Goal: Communication & Community: Answer question/provide support

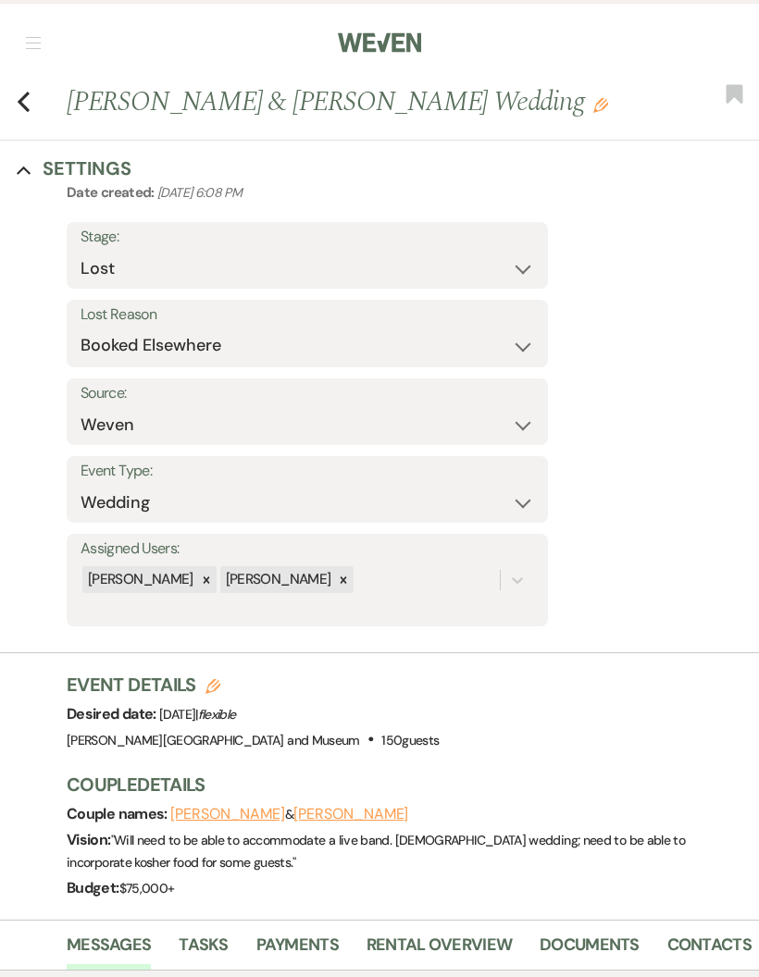
click at [29, 31] on nav "Dashboard Manage Venues Expand The Farmstead at [GEOGRAPHIC_DATA][PERSON_NAME] …" at bounding box center [379, 41] width 759 height 82
click at [30, 22] on nav "Dashboard Manage Venues Expand The Farmstead at [GEOGRAPHIC_DATA][PERSON_NAME] …" at bounding box center [379, 41] width 759 height 82
click at [43, 34] on nav "Dashboard Manage Venues Expand The Farmstead at [GEOGRAPHIC_DATA][PERSON_NAME] …" at bounding box center [379, 41] width 759 height 82
click at [37, 44] on button "button" at bounding box center [33, 42] width 15 height 11
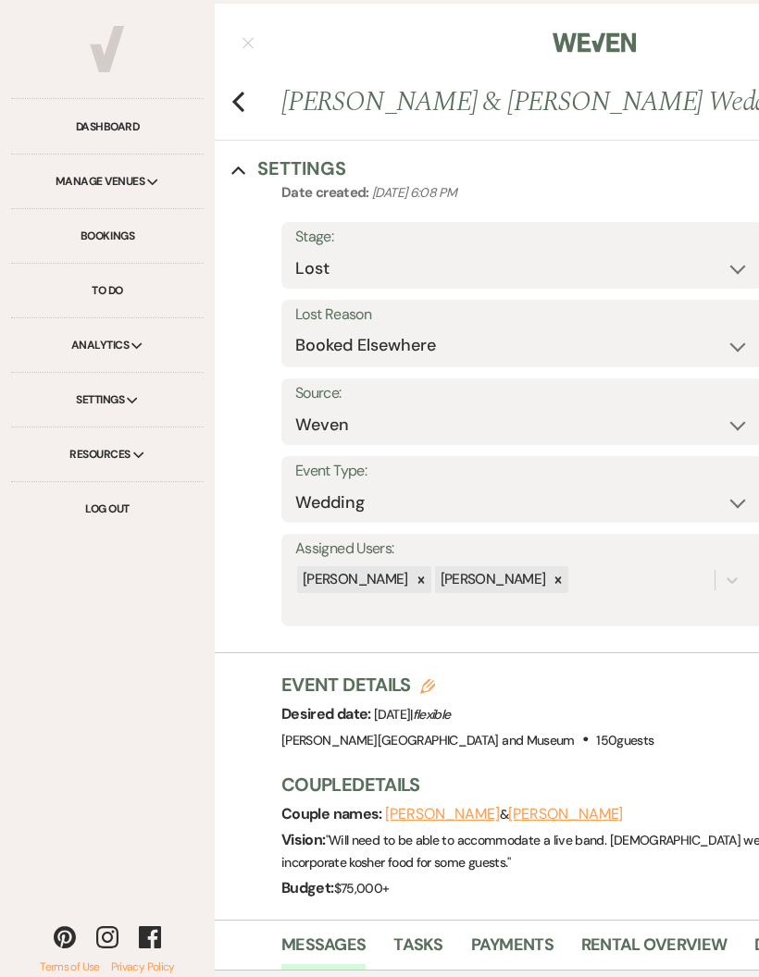
click at [142, 117] on link "Dashboard" at bounding box center [107, 127] width 192 height 55
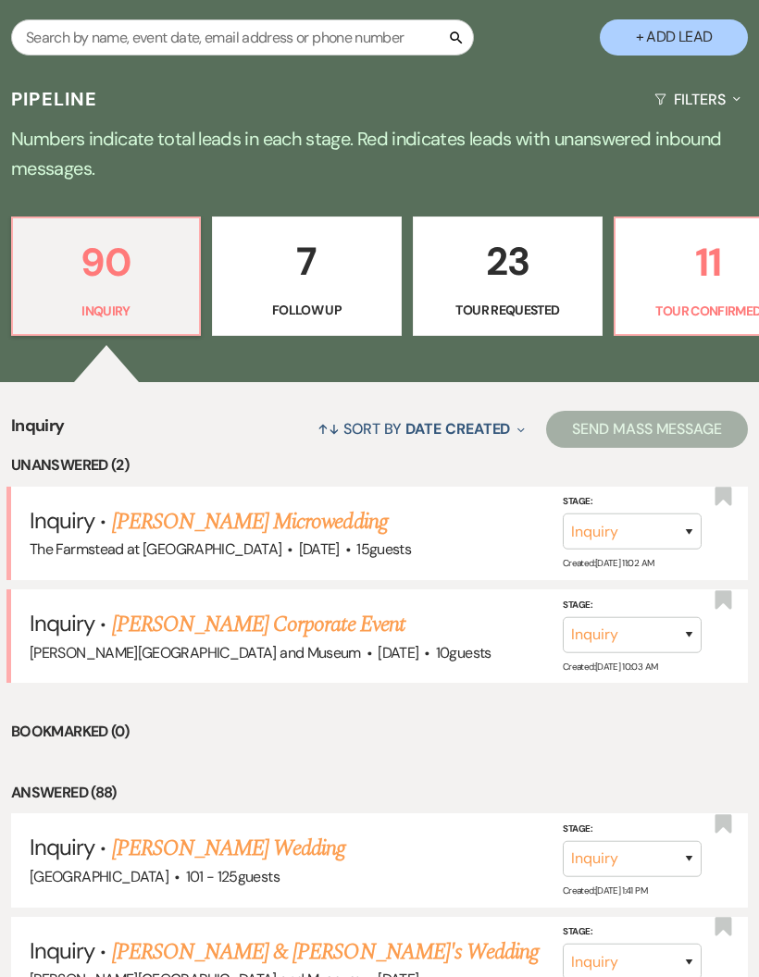
scroll to position [373, 0]
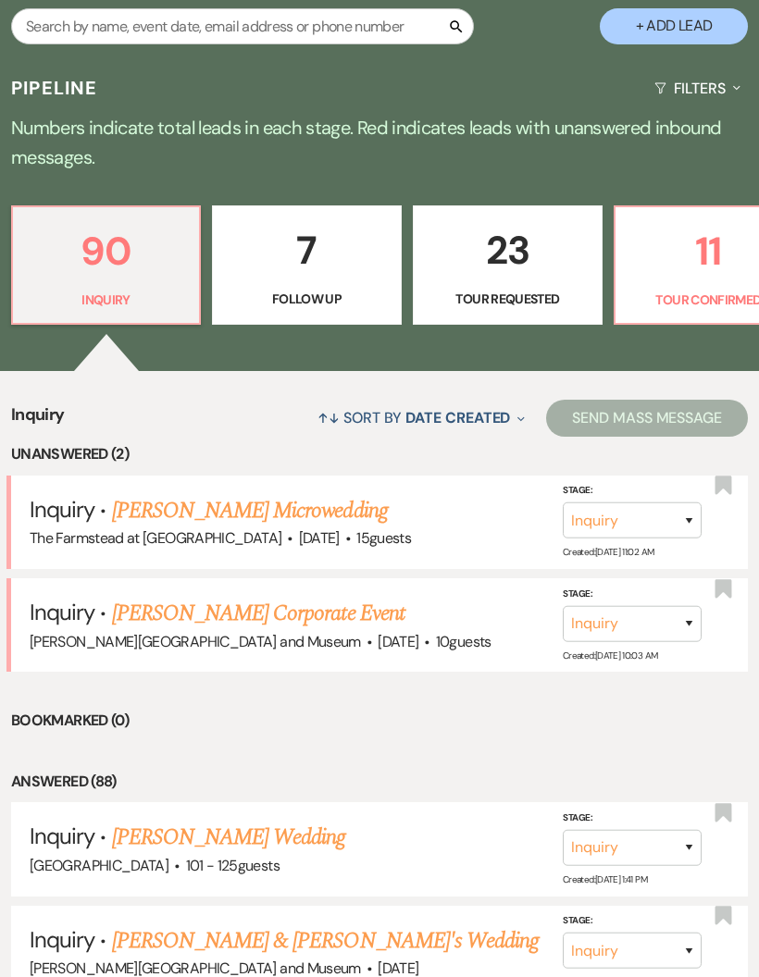
click at [388, 494] on link "[PERSON_NAME] Microwedding" at bounding box center [250, 510] width 276 height 33
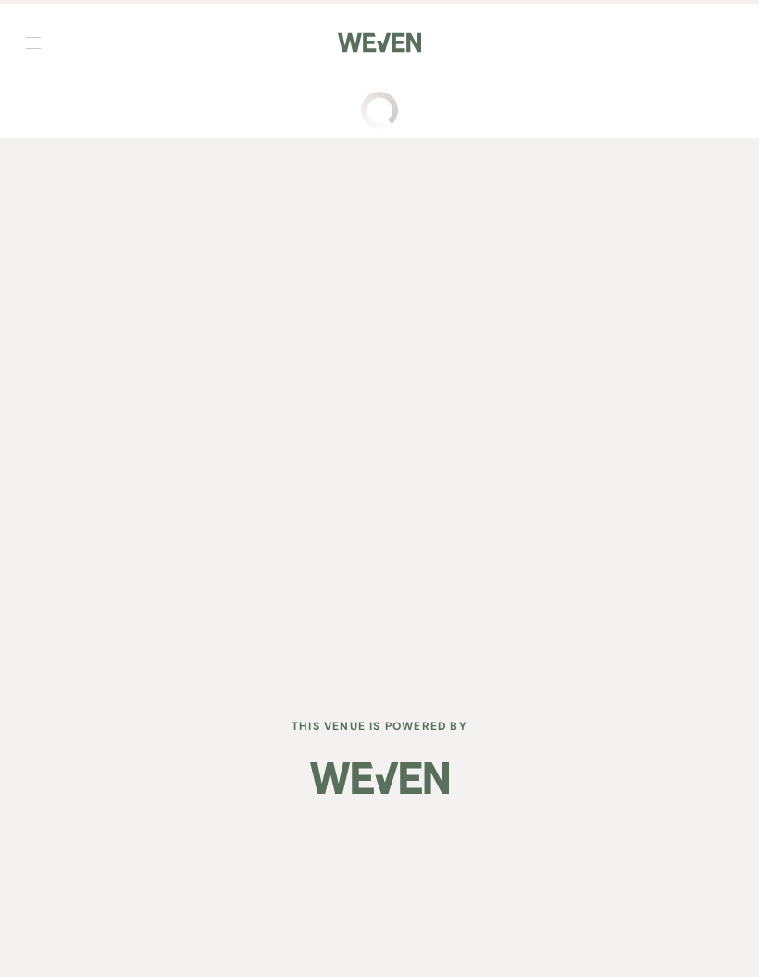
scroll to position [74, 0]
select select "5"
select select "13"
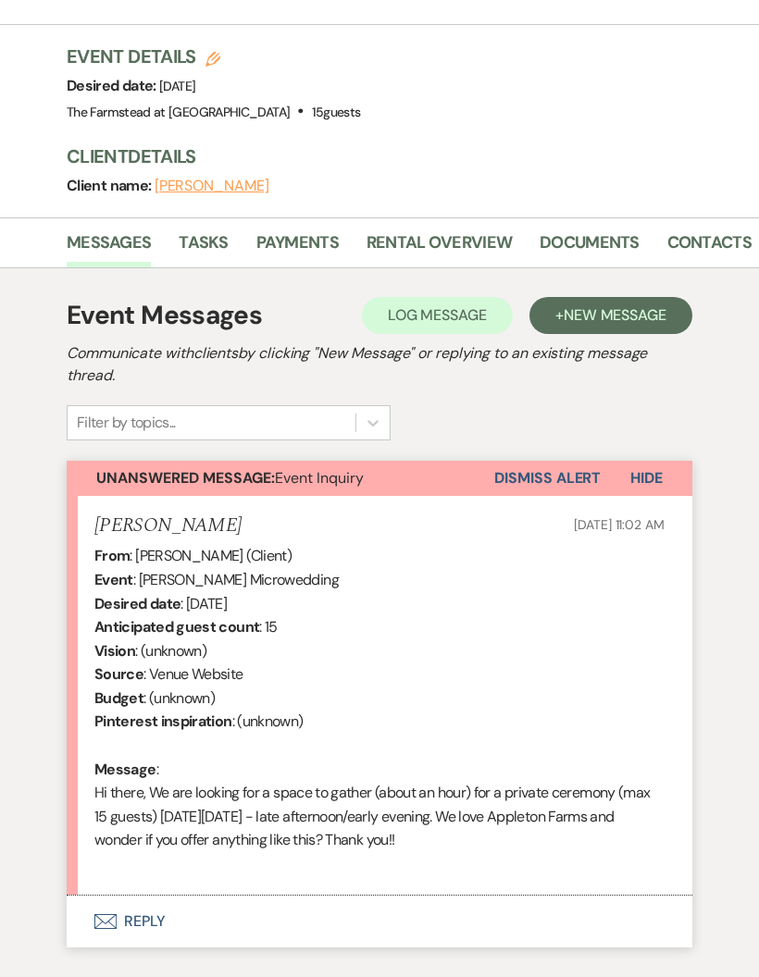
scroll to position [551, 0]
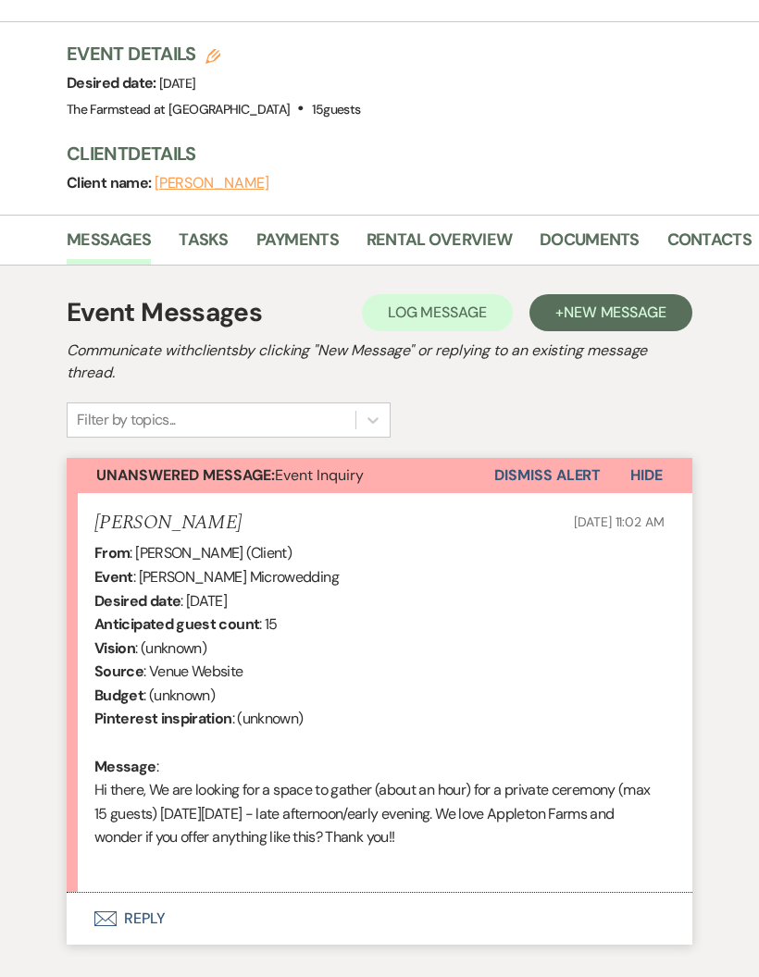
click at [169, 897] on button "Envelope Reply" at bounding box center [379, 919] width 625 height 52
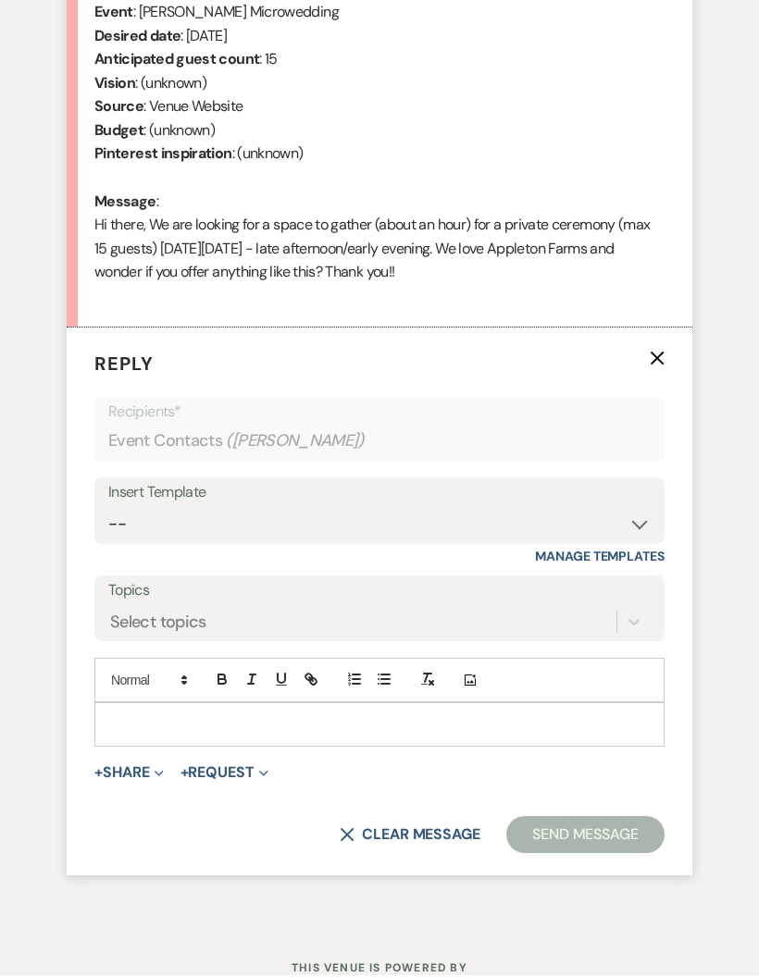
scroll to position [1112, 0]
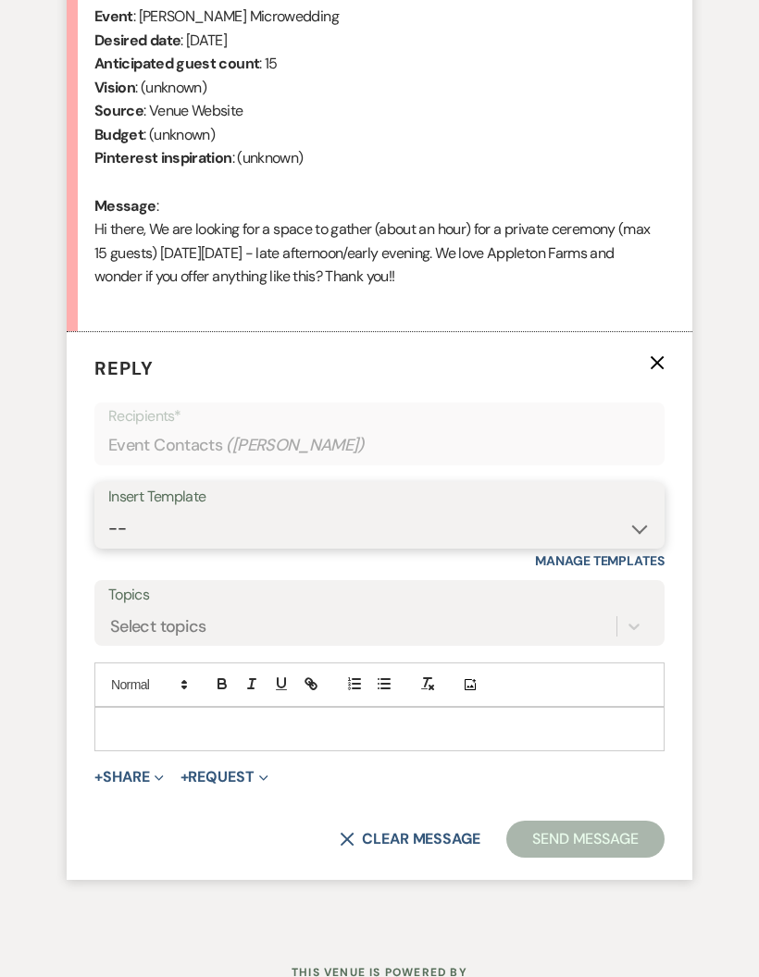
click at [637, 512] on select "-- Wedding Inquiry Response Contract (Pre-Booked Leads) Post Event Thank You 20…" at bounding box center [379, 529] width 542 height 36
select select "3281"
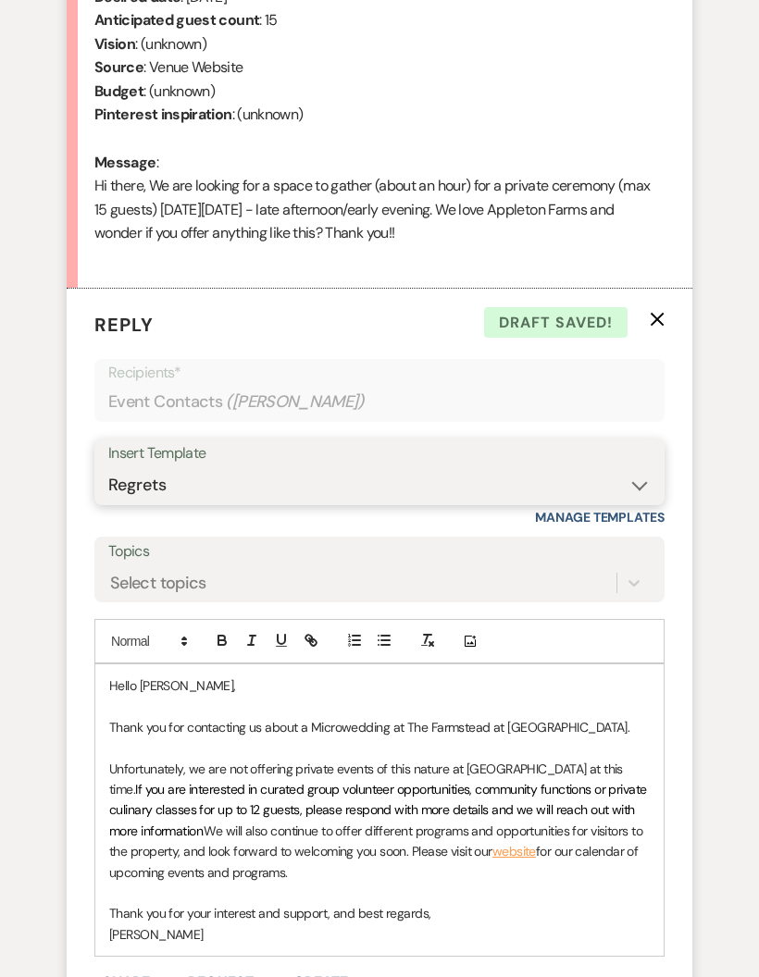
scroll to position [1156, 0]
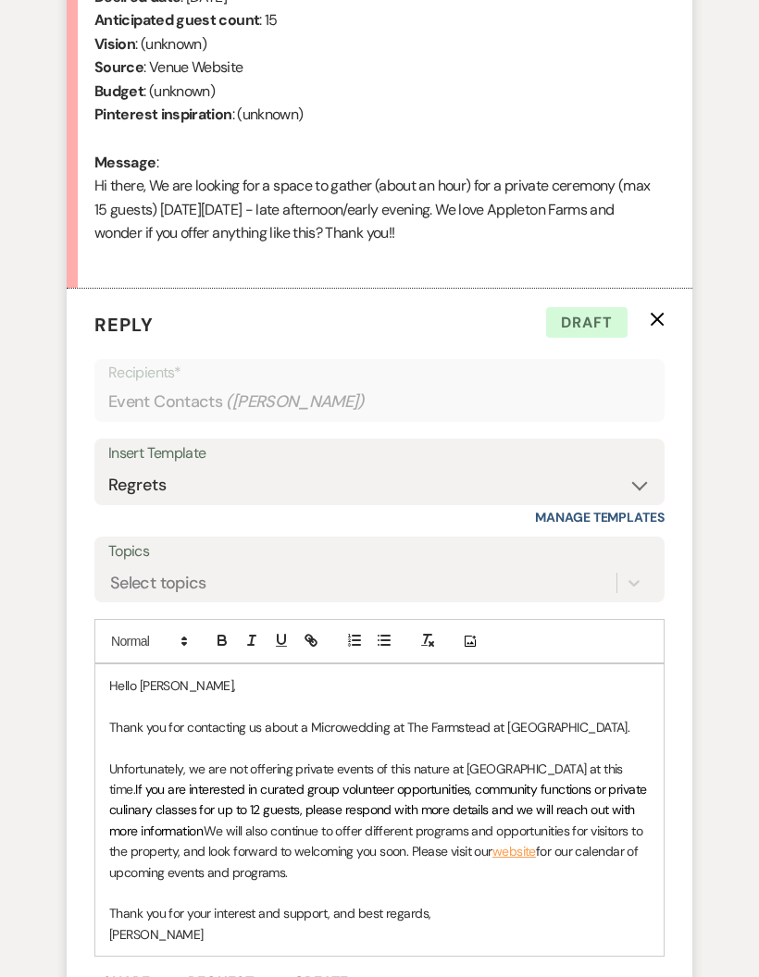
click at [216, 822] on span "We will also continue to offer different programs and opportunities for visitor…" at bounding box center [377, 840] width 536 height 37
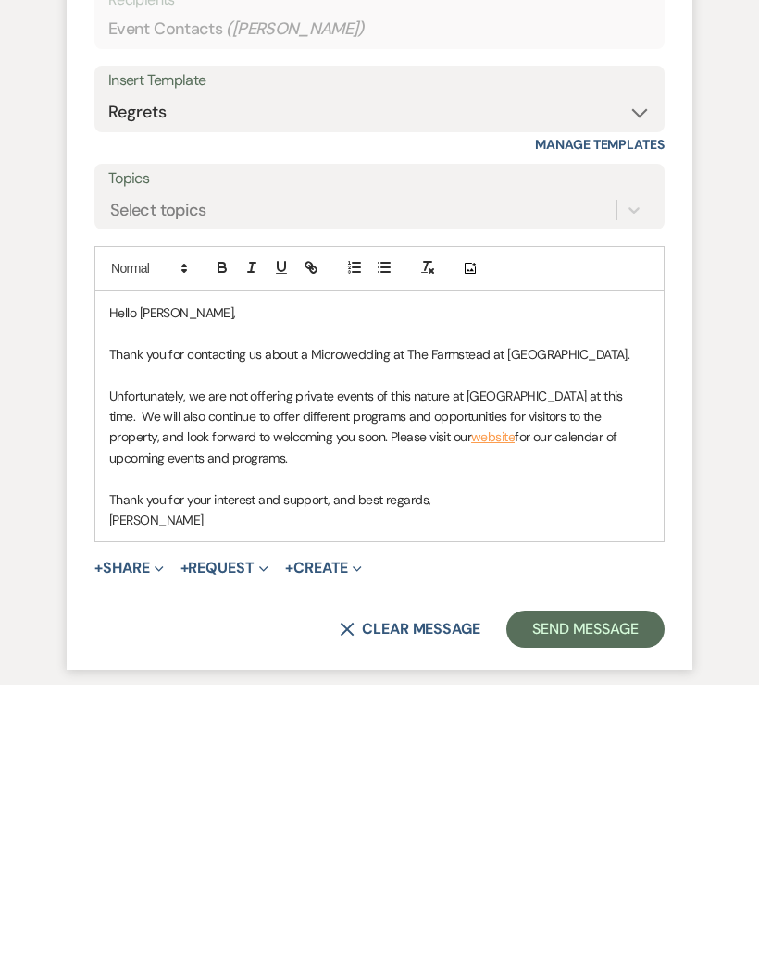
scroll to position [1245, 0]
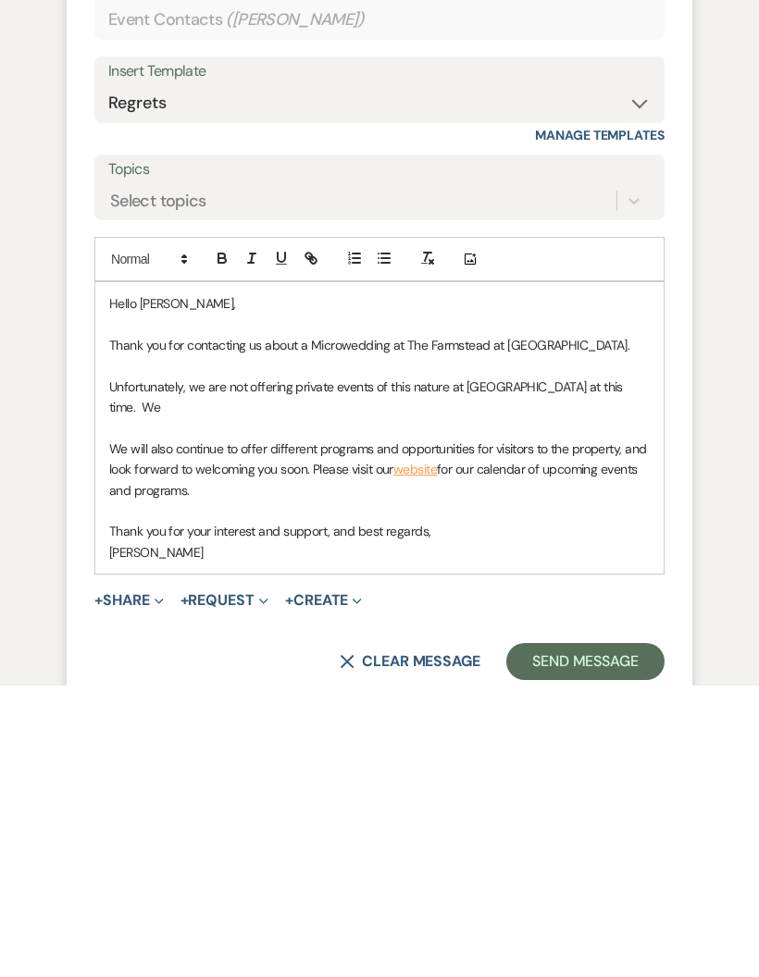
click at [656, 575] on div "Hello [PERSON_NAME], Thank you for contacting us about a Microwedding at The Fa…" at bounding box center [379, 720] width 568 height 291
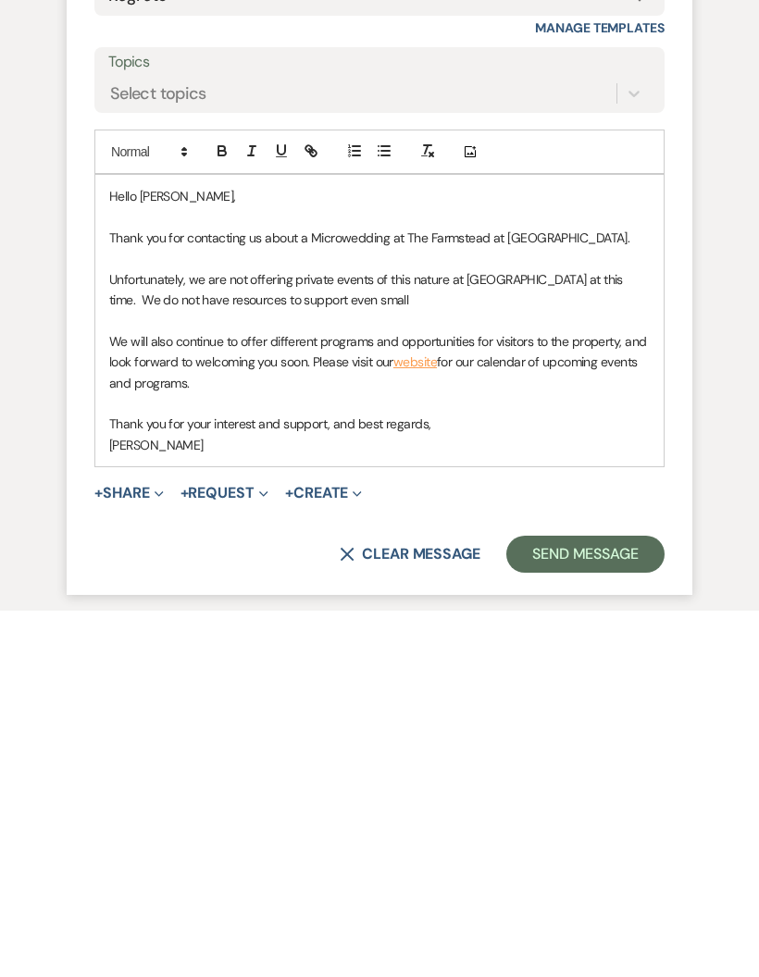
scroll to position [1296, 0]
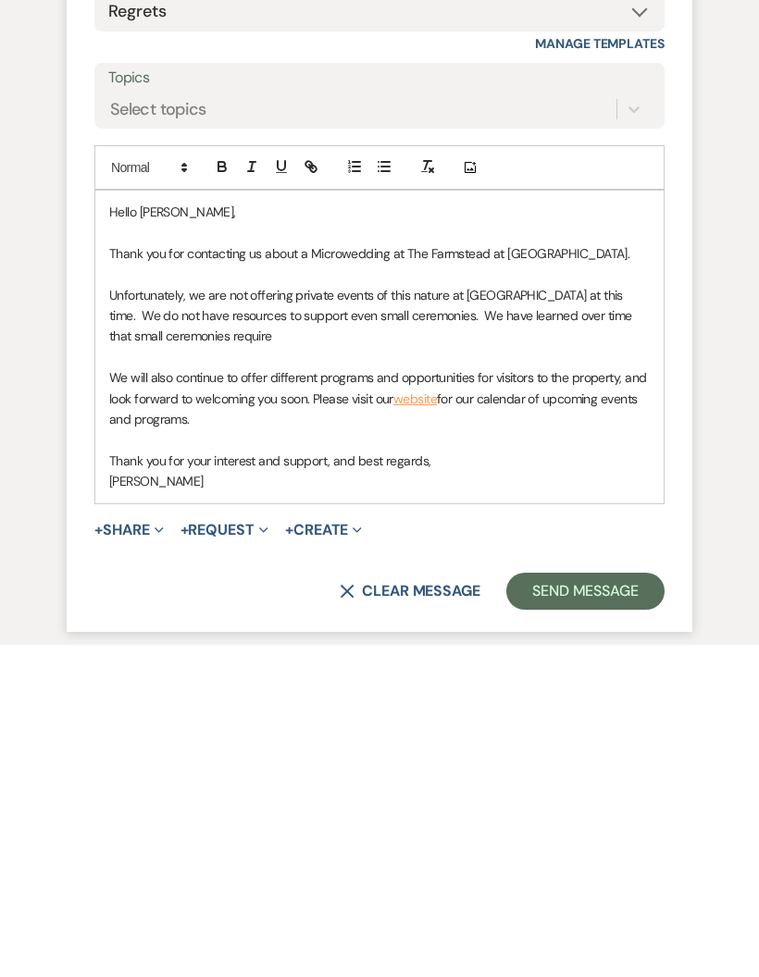
click at [328, 620] on span "Unfortunately, we are not offering private events of this nature at [GEOGRAPHIC…" at bounding box center [372, 649] width 526 height 58
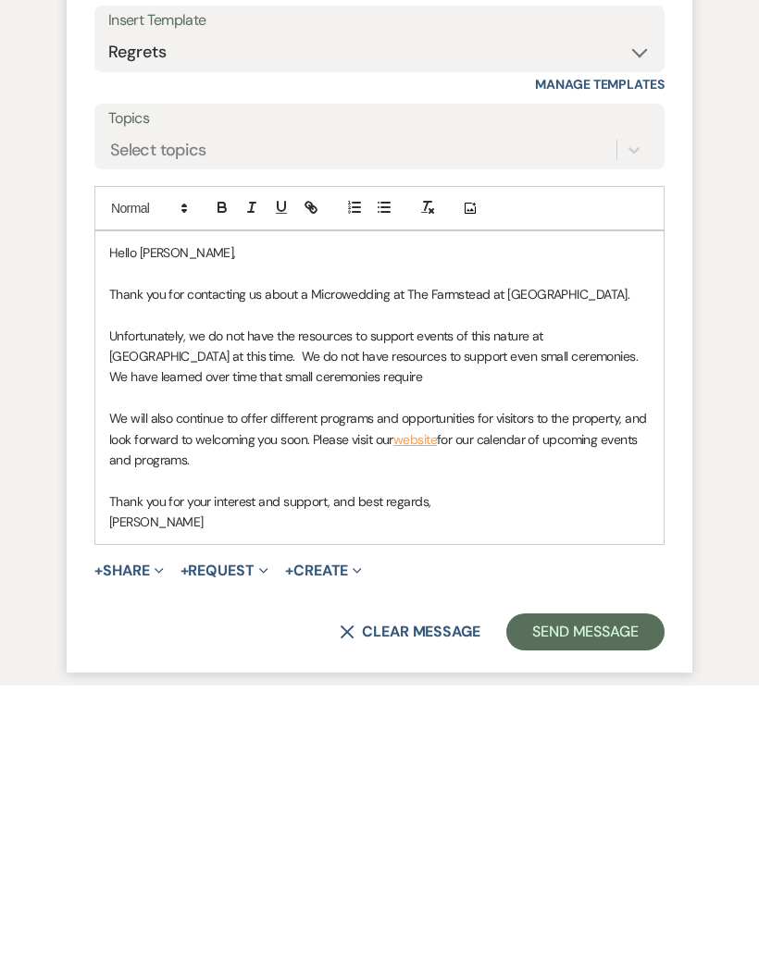
click at [506, 620] on span "Unfortunately, we do not have the resources to support events of this nature at…" at bounding box center [376, 649] width 535 height 58
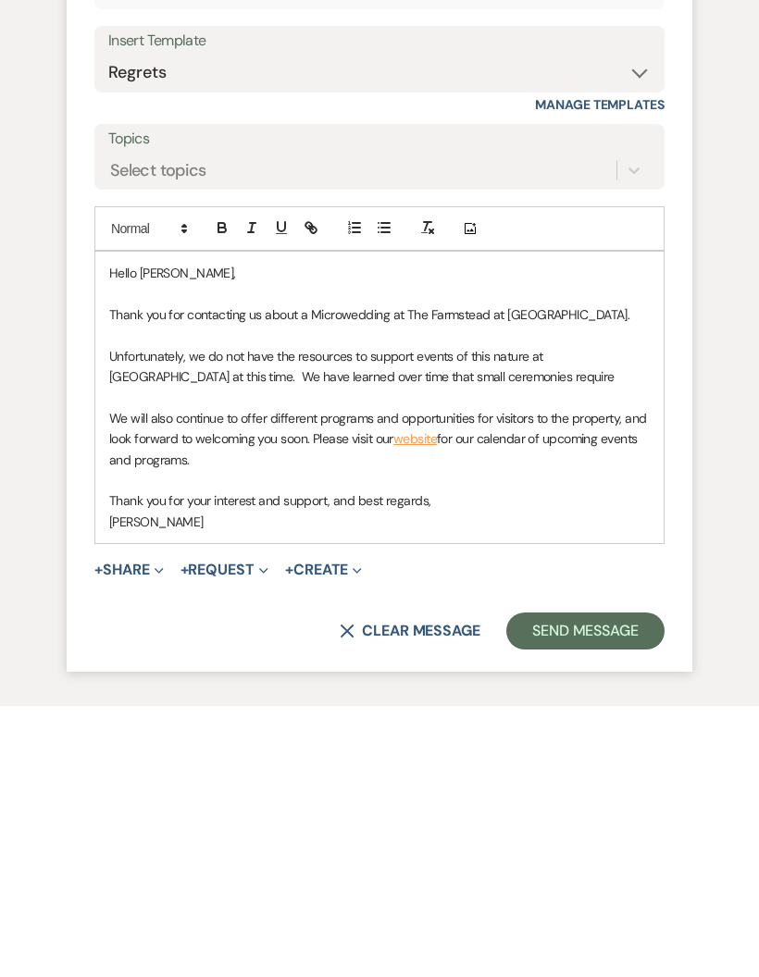
click at [315, 620] on span "Unfortunately, we do not have the resources to support events of this nature at…" at bounding box center [361, 638] width 505 height 37
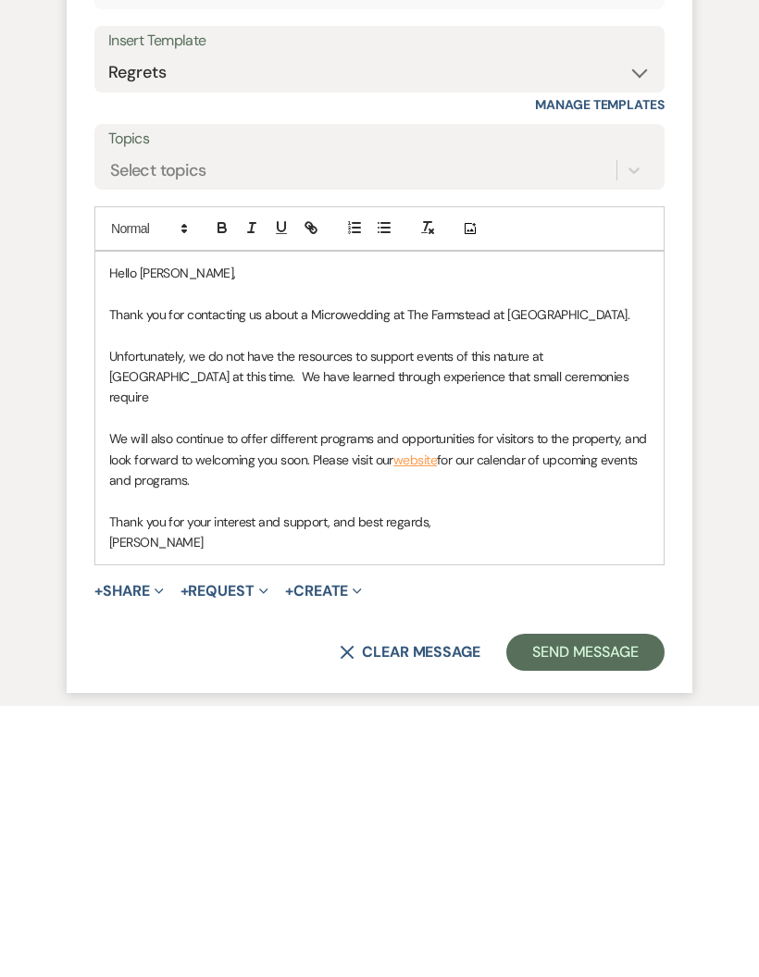
click at [398, 620] on span "Unfortunately, we do not have the resources to support events of this nature at…" at bounding box center [370, 649] width 523 height 58
click at [579, 618] on p "Unfortunately, we do not have the resources to support events of this nature at…" at bounding box center [379, 649] width 540 height 62
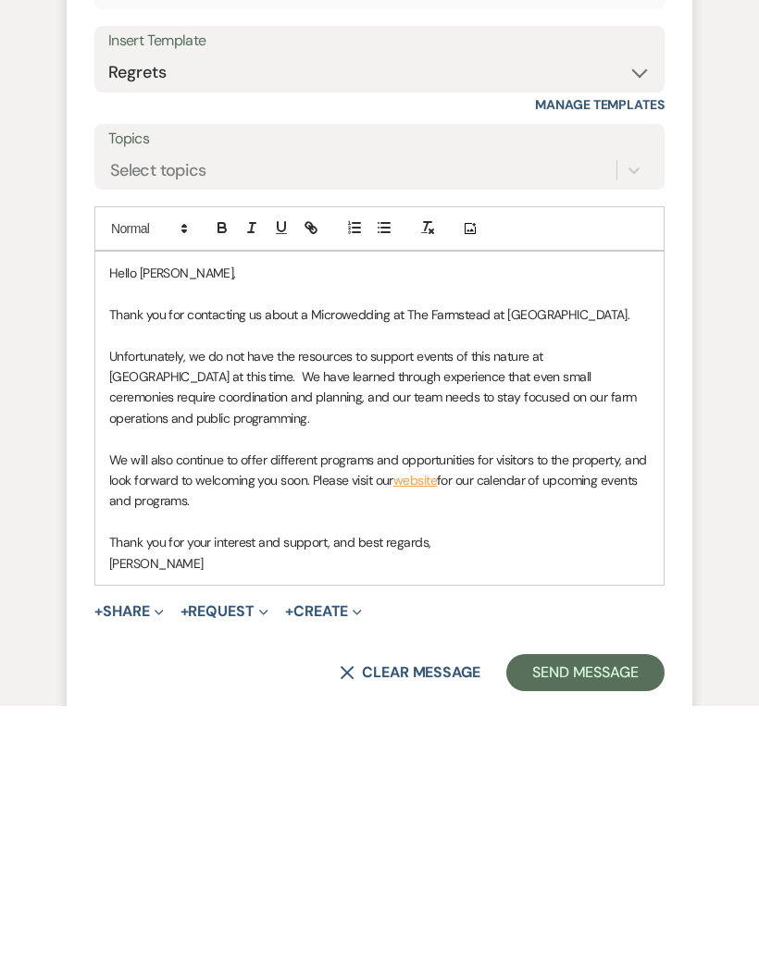
click at [23, 558] on div "Event Messages Log Log Message + New Message Communicate with clients by clicki…" at bounding box center [379, 278] width 725 height 1515
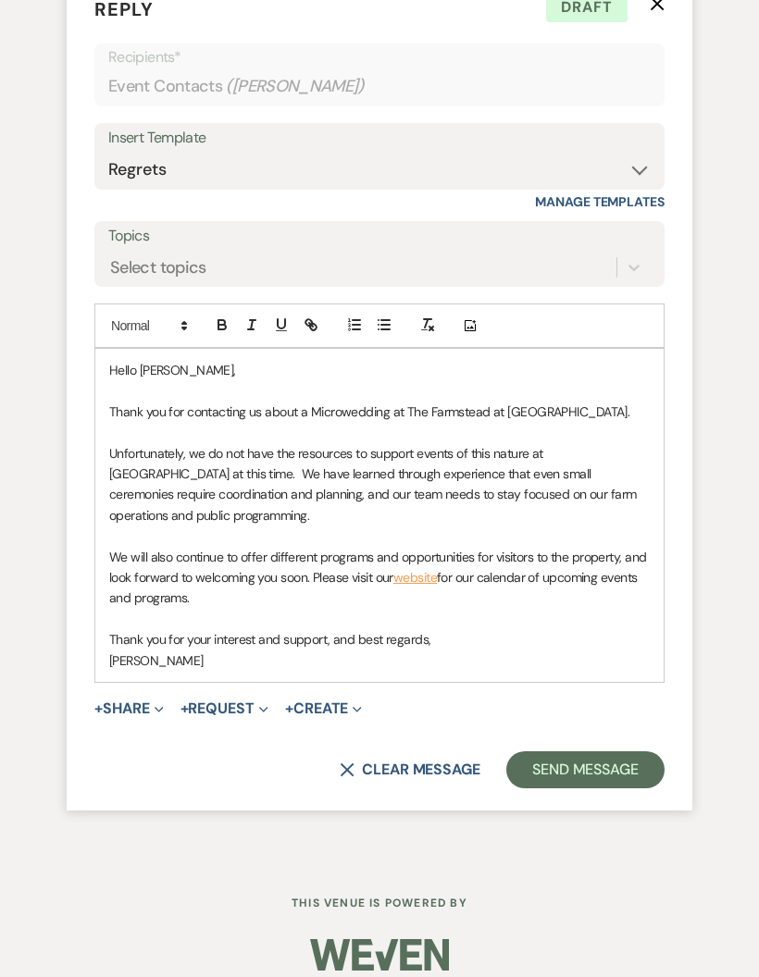
click at [237, 501] on p "Unfortunately, we do not have the resources to support events of this nature at…" at bounding box center [379, 484] width 540 height 83
click at [14, 566] on div "Messages Tasks Payments Rental Overview Documents Contacts Notes Event Messages…" at bounding box center [379, 77] width 759 height 1565
click at [192, 501] on p "Unfortunately, we do not have the resources to support events of this nature at…" at bounding box center [379, 484] width 540 height 83
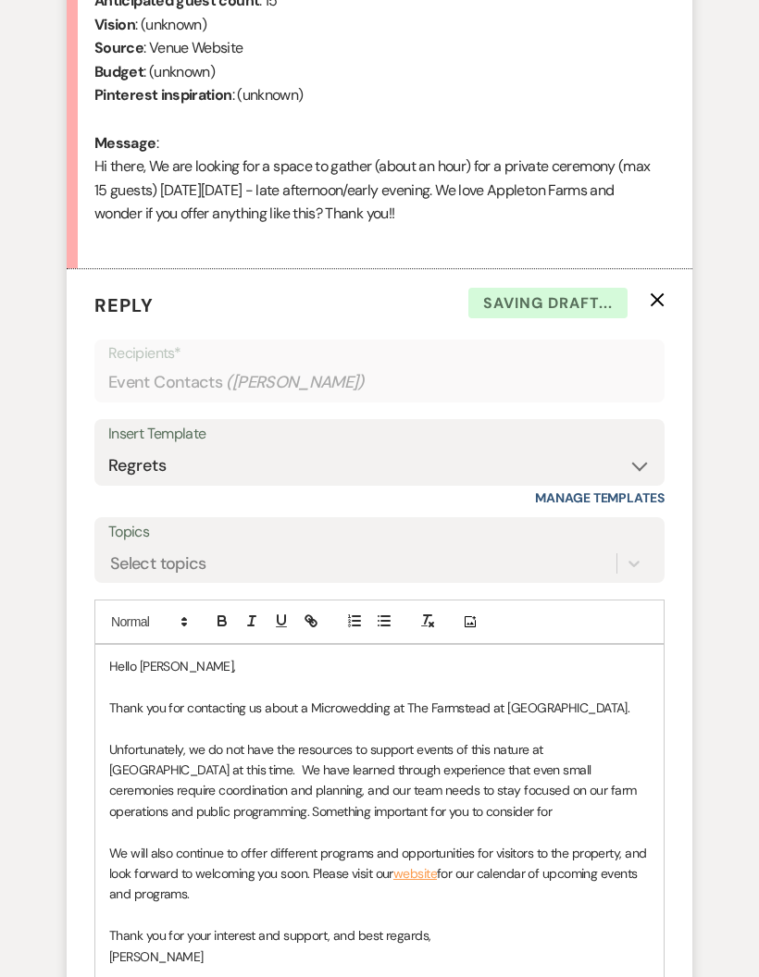
scroll to position [1174, 0]
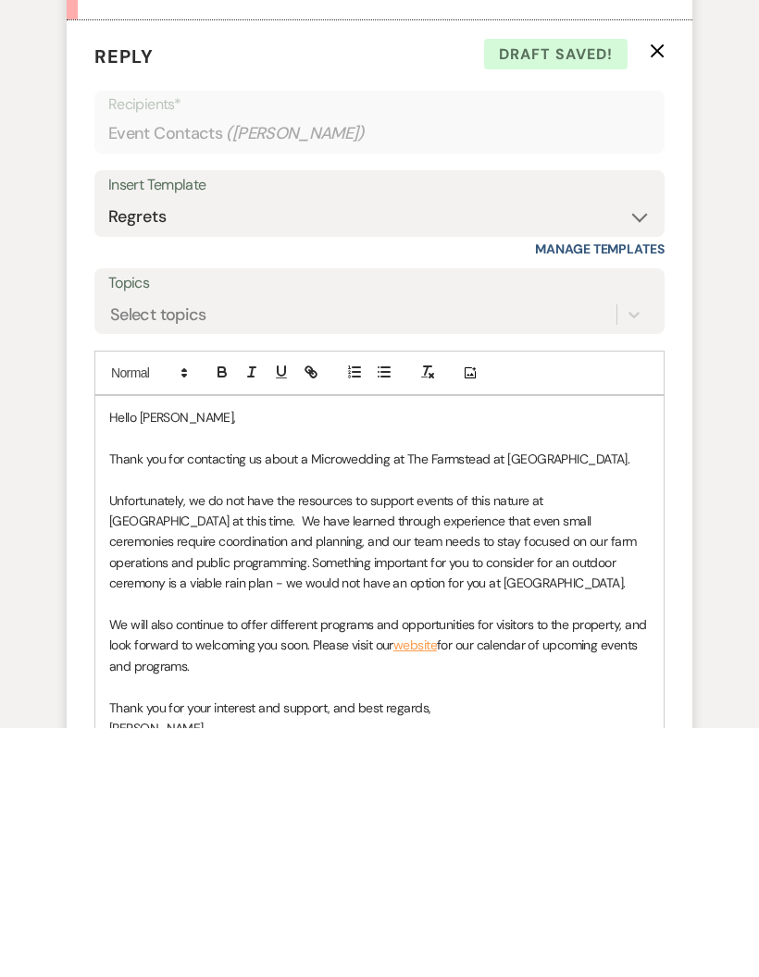
click at [317, 866] on span "We will also continue to offer different programs and opportunities for visitor…" at bounding box center [379, 884] width 540 height 37
click at [205, 864] on p "We will also continue to offer different programs and opportunities for visitor…" at bounding box center [379, 895] width 540 height 62
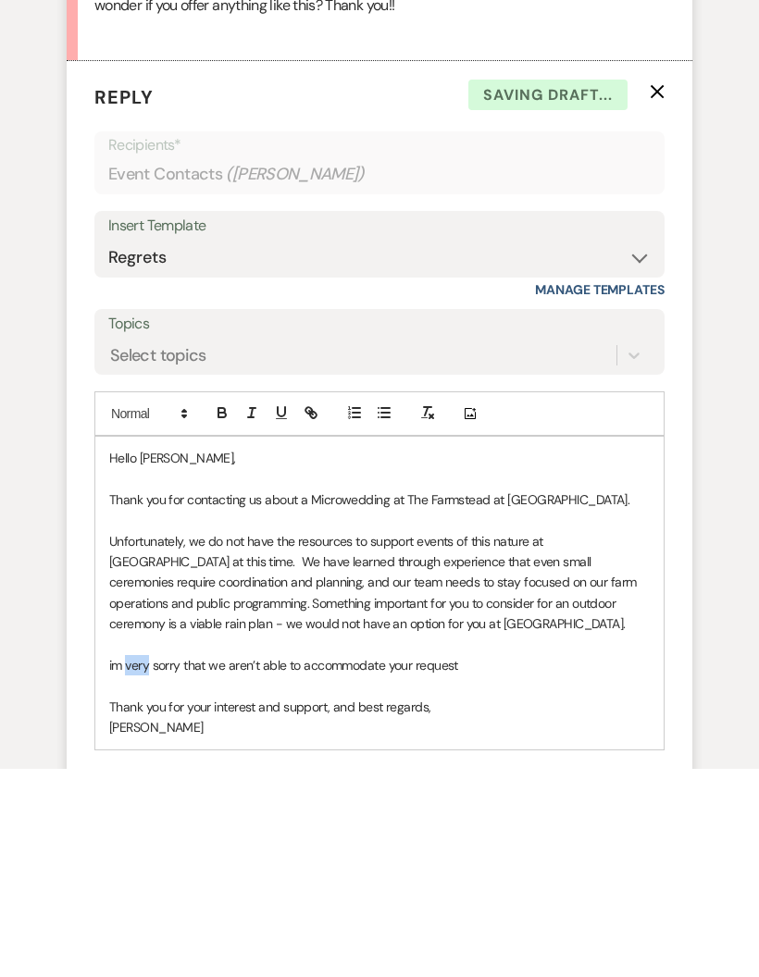
click at [118, 864] on p "im very sorry that we aren’t able to accommodate your request" at bounding box center [379, 874] width 540 height 20
click at [117, 864] on p "im very sorry that we aren’t able to accommodate your request" at bounding box center [379, 874] width 540 height 20
click at [115, 864] on p "im very sorry that we aren’t able to accommodate your request" at bounding box center [379, 874] width 540 height 20
click at [152, 864] on p "im very sorry that we aren’t able to accommodate your request" at bounding box center [379, 874] width 540 height 20
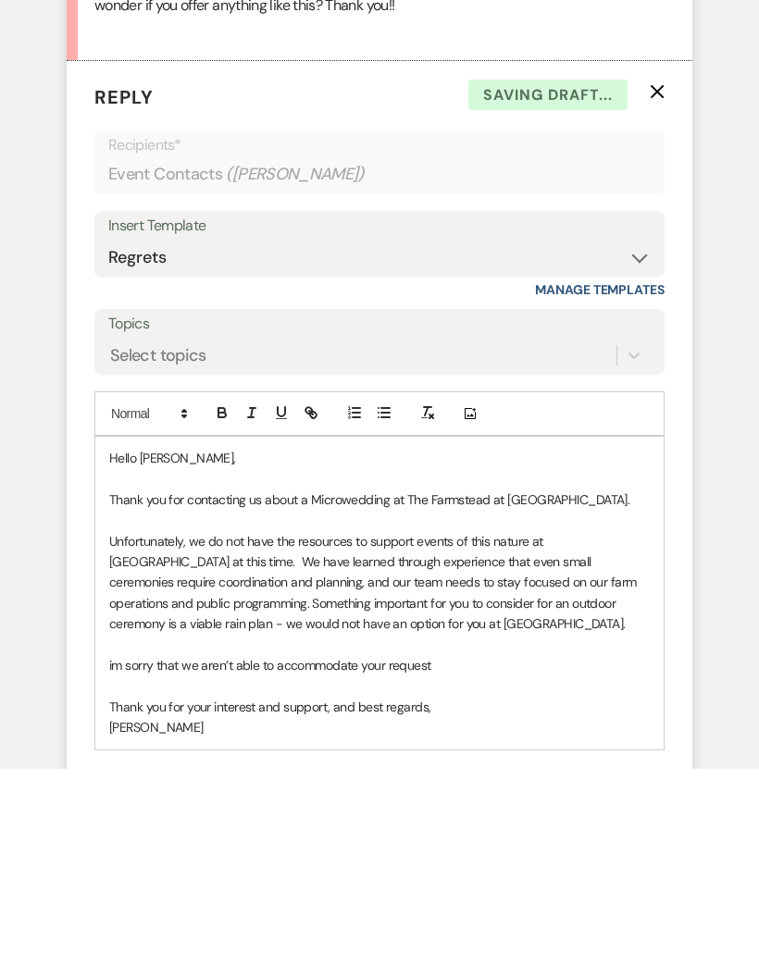
click at [121, 864] on p "im sorry that we aren’t able to accommodate your request" at bounding box center [379, 874] width 540 height 20
click at [506, 864] on p "I am very sorry that we aren’t able to accommodate your request" at bounding box center [379, 874] width 540 height 20
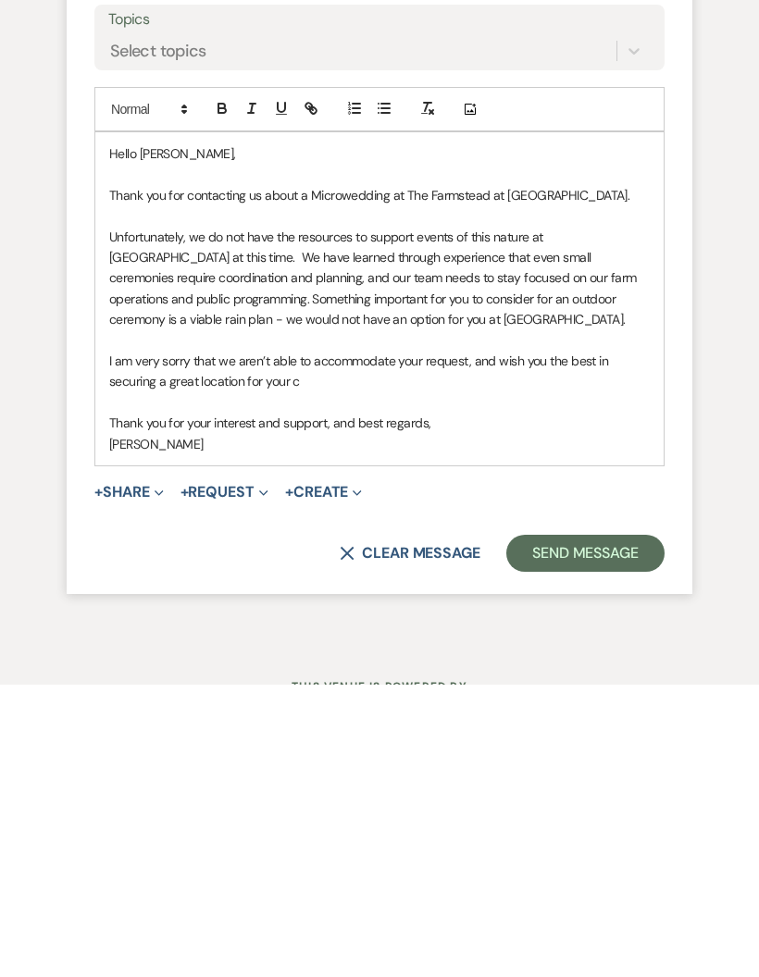
scroll to position [1400, 0]
click at [459, 722] on p "[PERSON_NAME]" at bounding box center [379, 732] width 540 height 20
click at [451, 722] on p "[PERSON_NAME]" at bounding box center [379, 732] width 540 height 20
click at [453, 722] on p "[PERSON_NAME]" at bounding box center [379, 732] width 540 height 20
click at [469, 700] on p "Thank you for your interest and support, and best regards," at bounding box center [379, 710] width 540 height 20
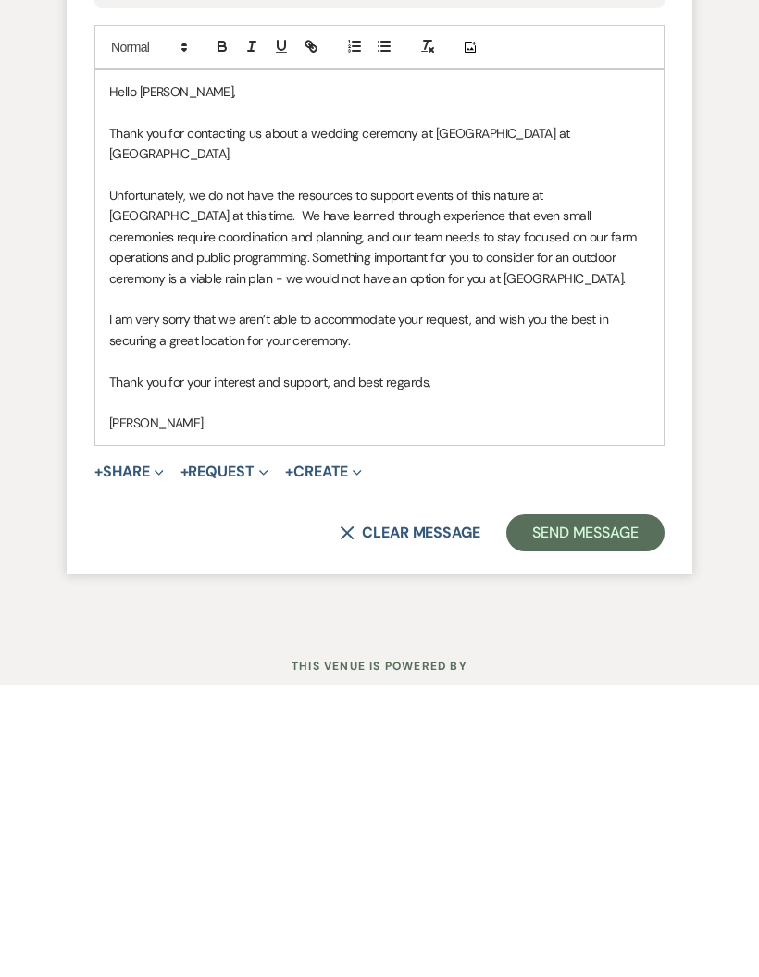
click at [593, 807] on button "Send Message" at bounding box center [585, 825] width 158 height 37
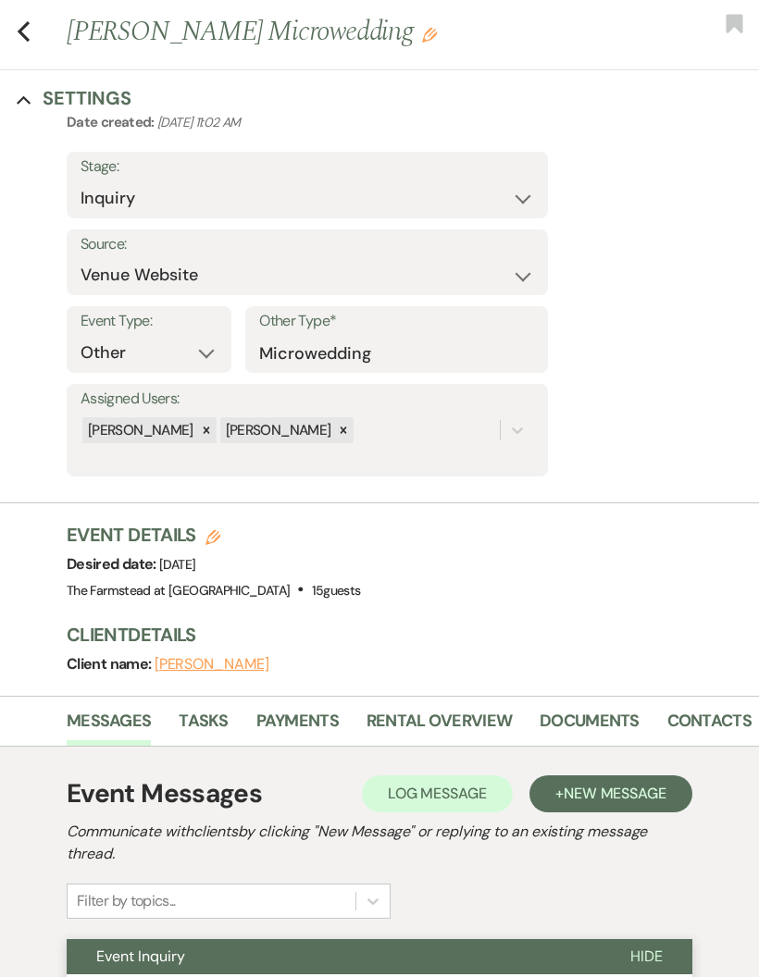
scroll to position [0, 0]
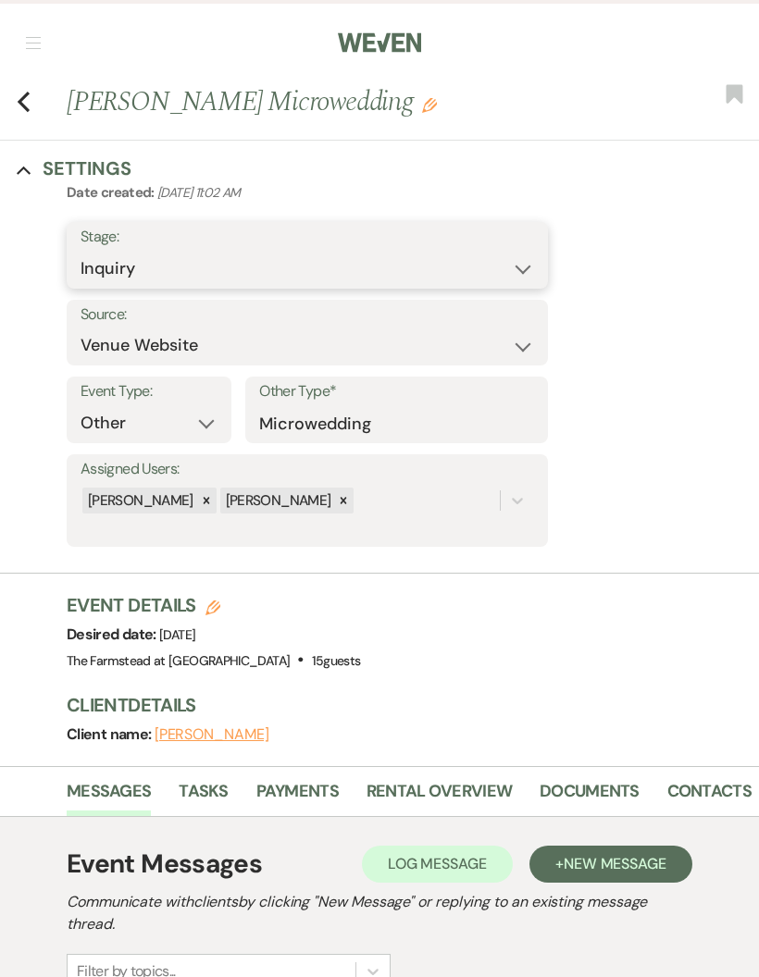
click at [515, 263] on select "Inquiry Follow Up Tour Requested Tour Confirmed Toured Proposal Sent Booked Lost" at bounding box center [306, 269] width 453 height 36
select select "8"
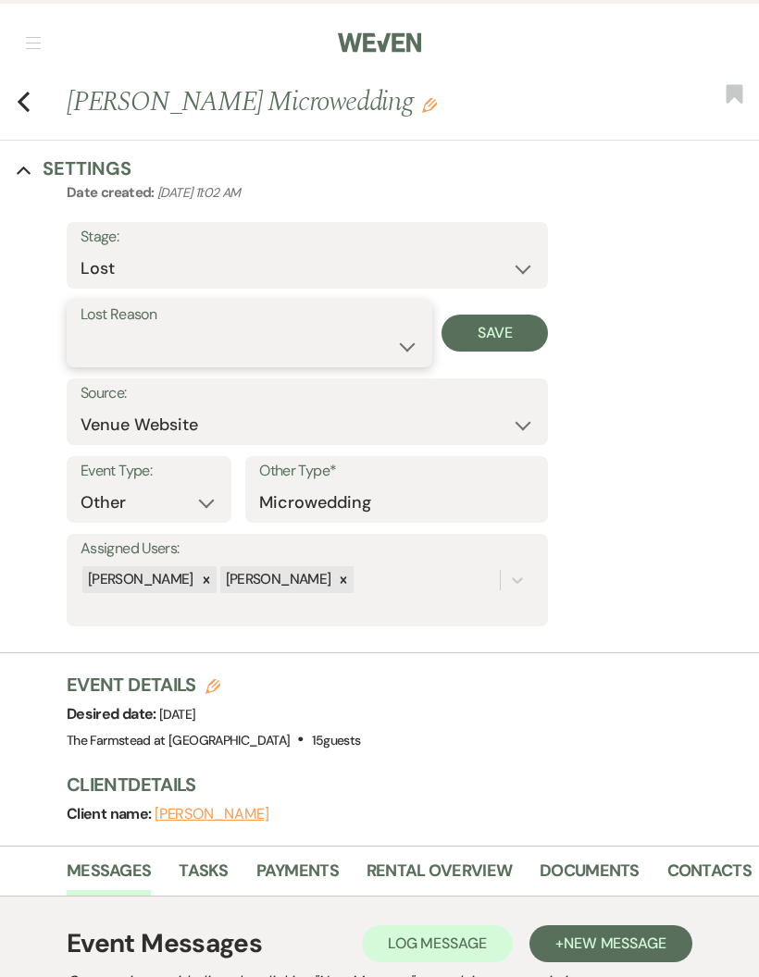
click at [406, 344] on select "Booked Elsewhere Budget Date Unavailable No Response Not a Good Match Capacity …" at bounding box center [249, 346] width 338 height 36
select select "10"
click at [512, 335] on button "Save" at bounding box center [494, 333] width 106 height 37
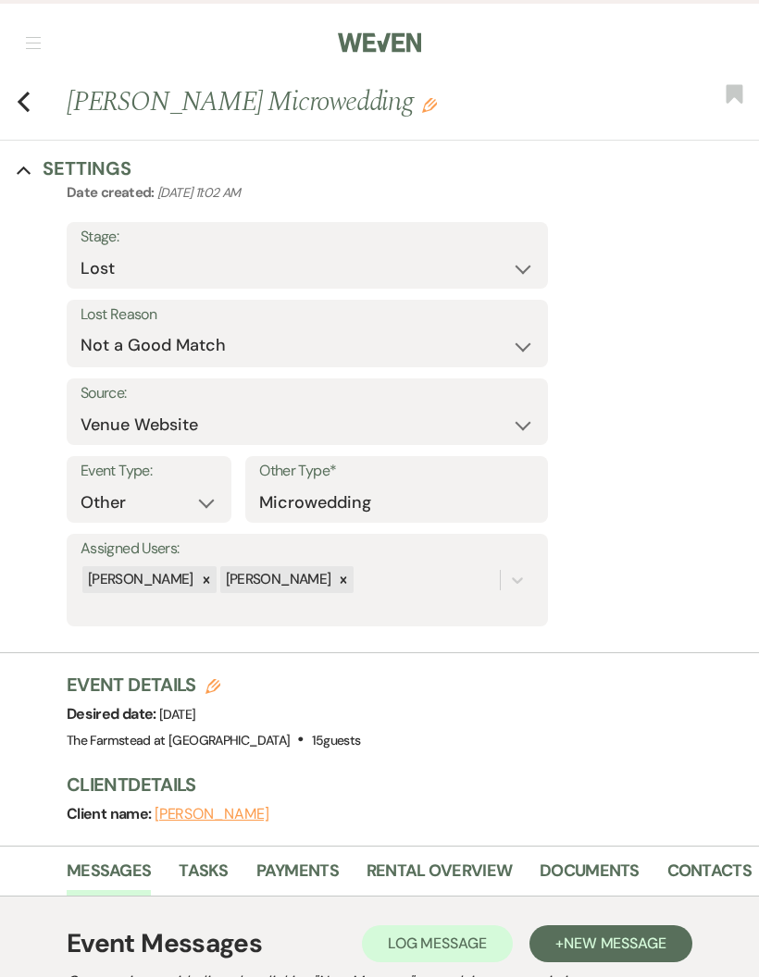
click at [30, 44] on button "button" at bounding box center [33, 42] width 15 height 11
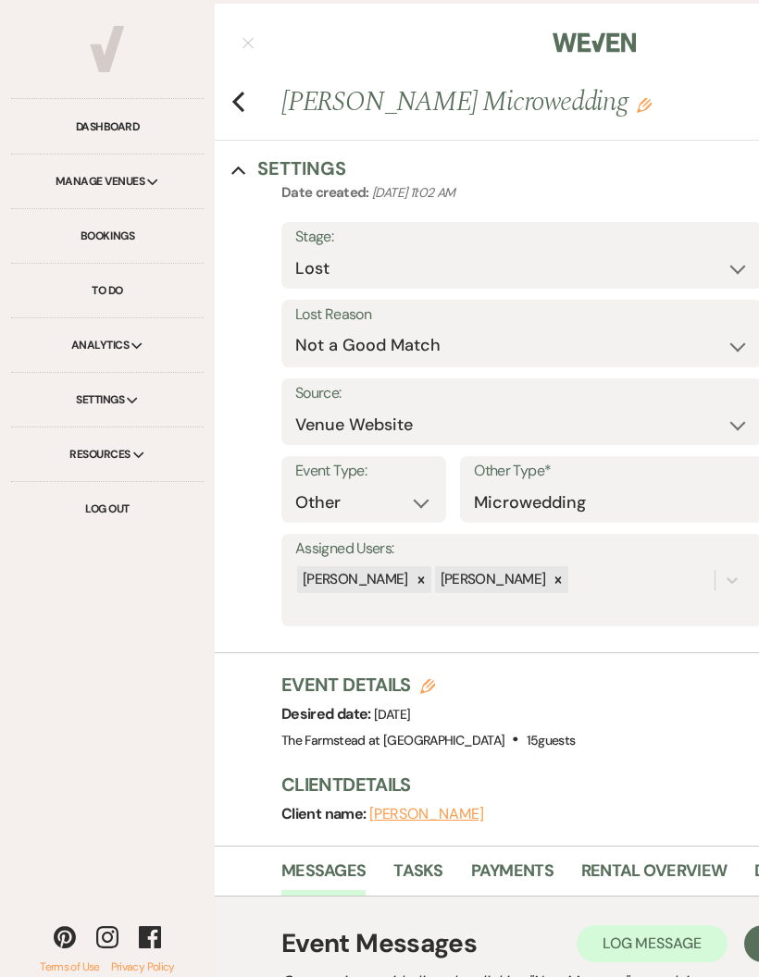
click at [103, 116] on link "Dashboard" at bounding box center [107, 127] width 192 height 55
select select "8"
select select "10"
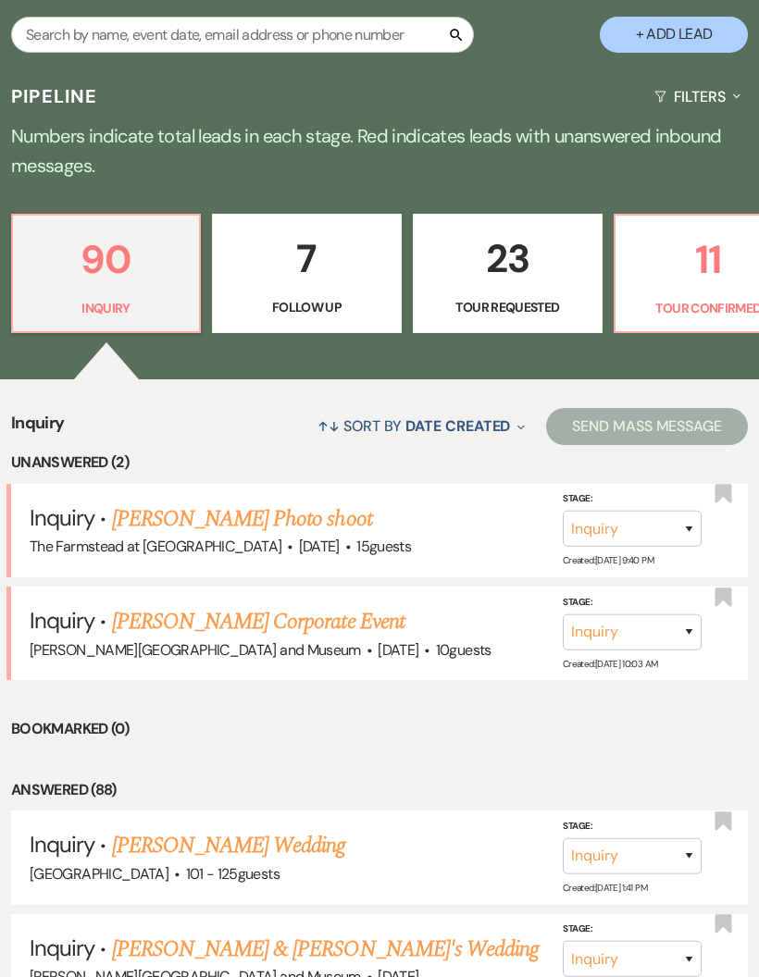
scroll to position [374, 0]
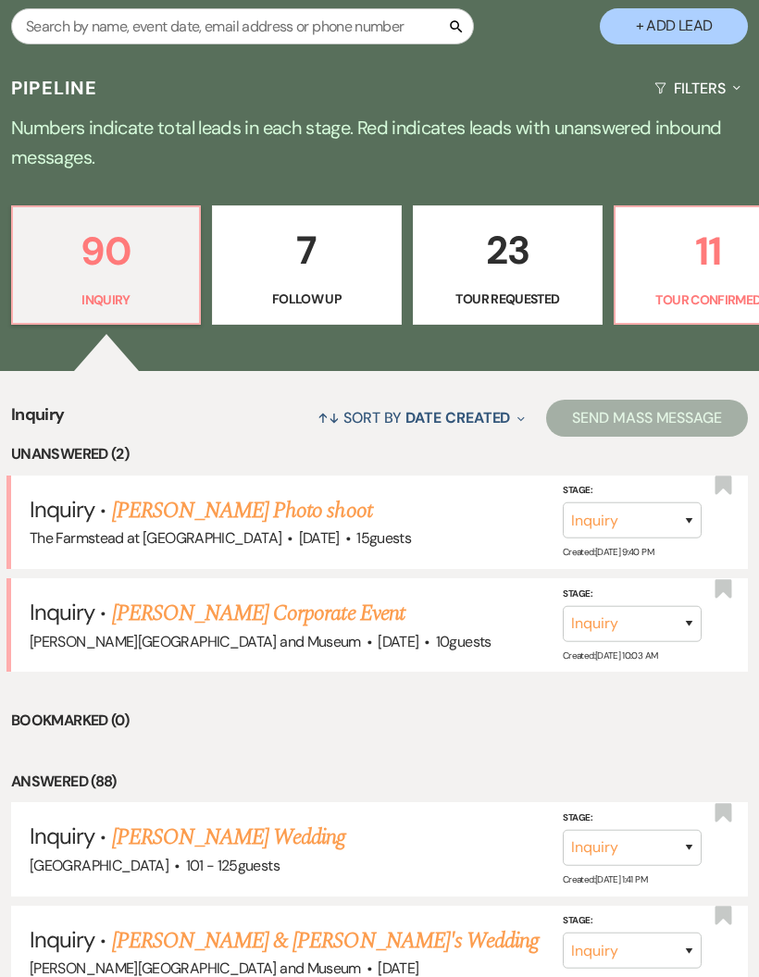
click at [155, 494] on link "[PERSON_NAME] Photo shoot" at bounding box center [242, 510] width 260 height 33
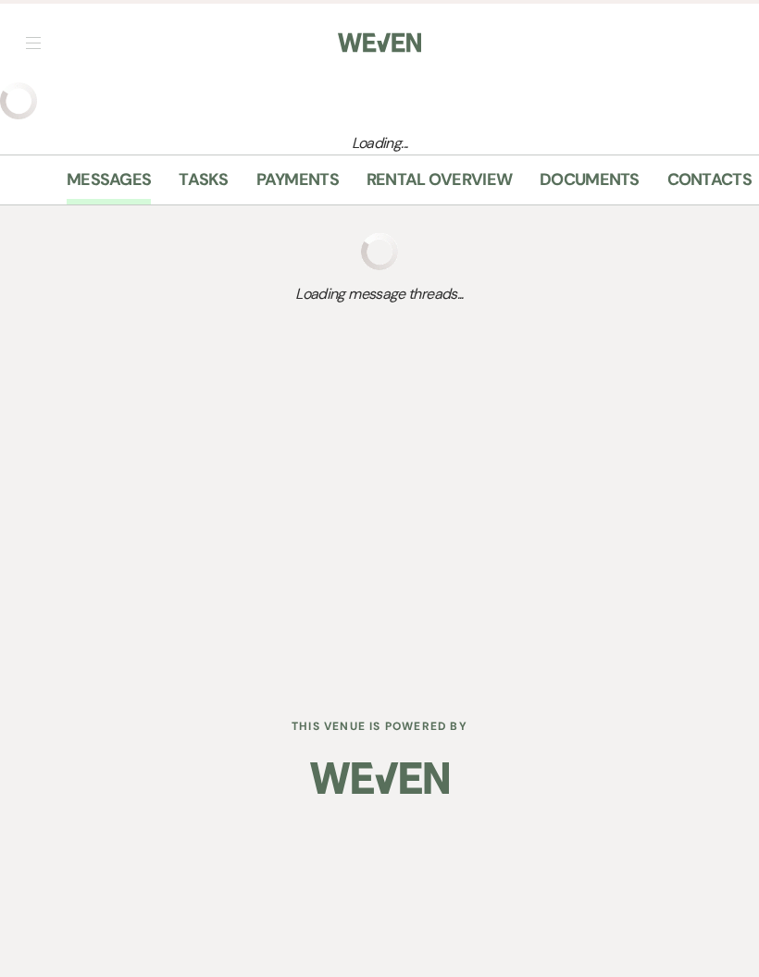
select select "5"
select select "13"
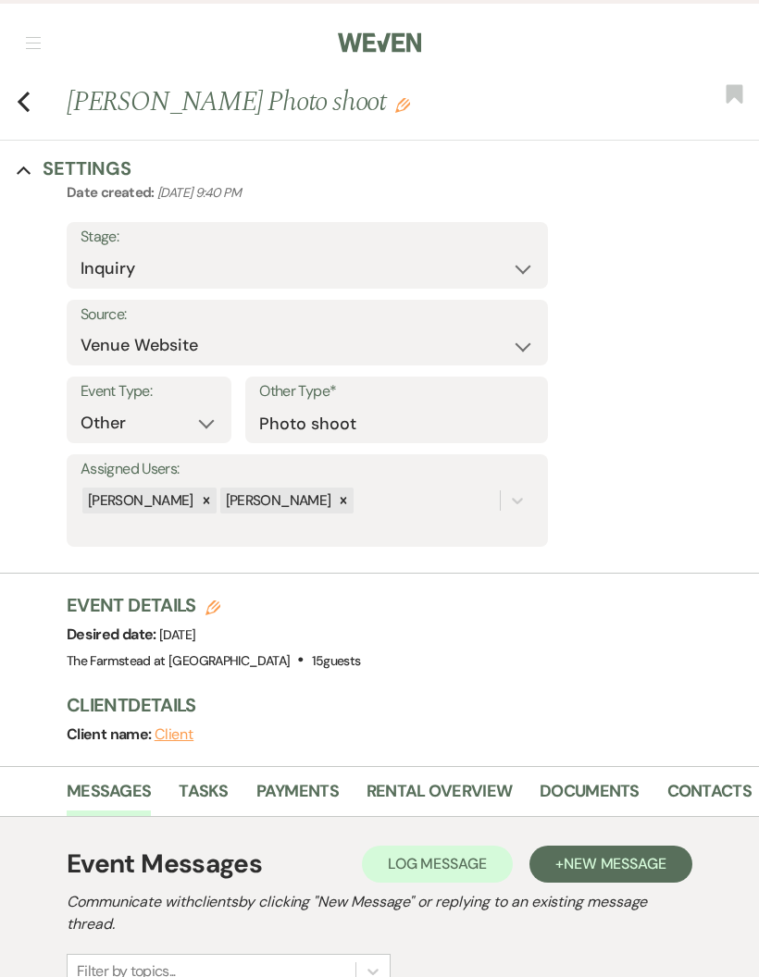
click at [28, 98] on icon "Previous" at bounding box center [24, 102] width 14 height 22
